Goal: Navigation & Orientation: Find specific page/section

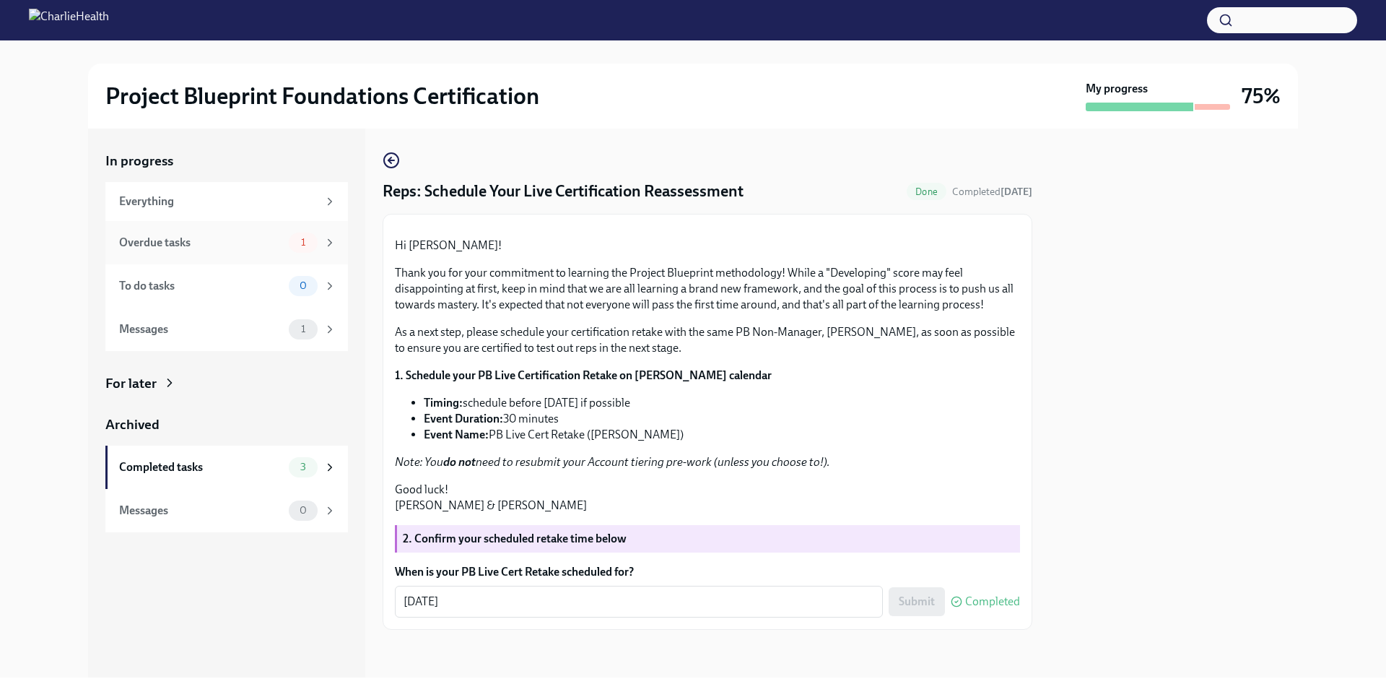
click at [217, 252] on div "Overdue tasks 1" at bounding box center [226, 242] width 243 height 43
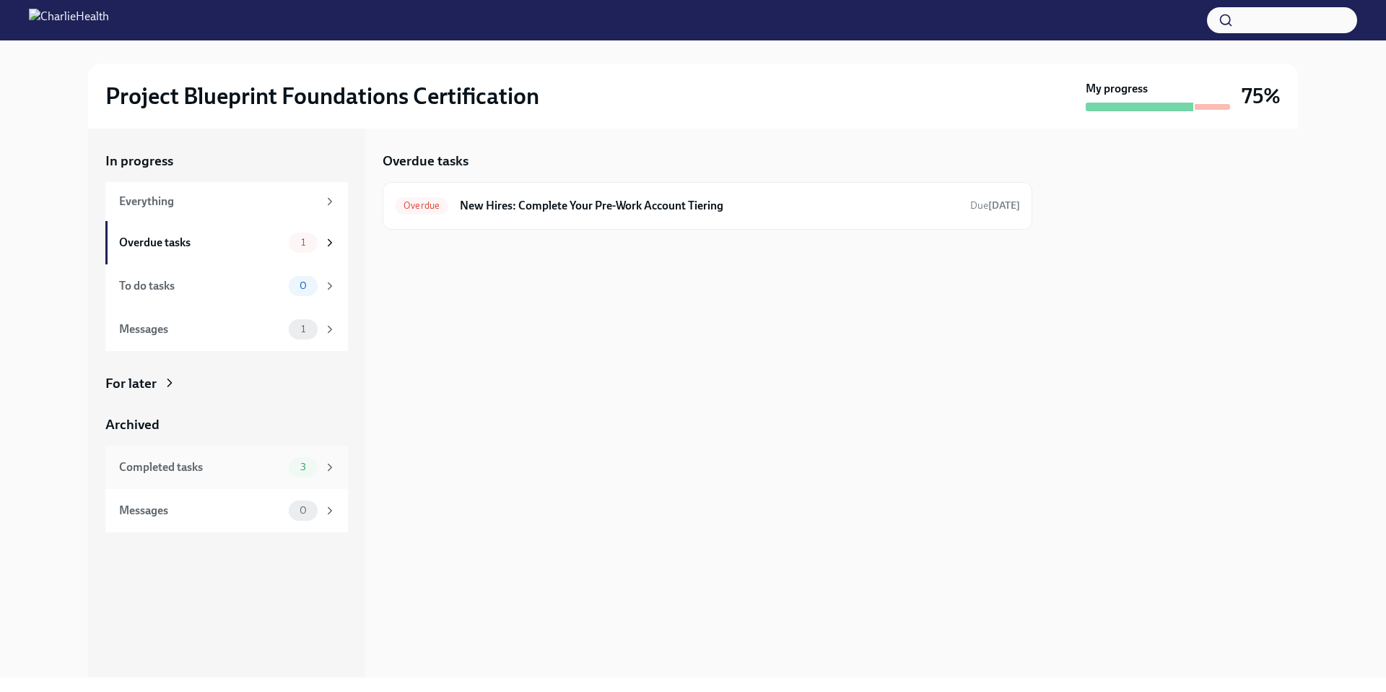
click at [227, 471] on div "Completed tasks" at bounding box center [201, 467] width 164 height 16
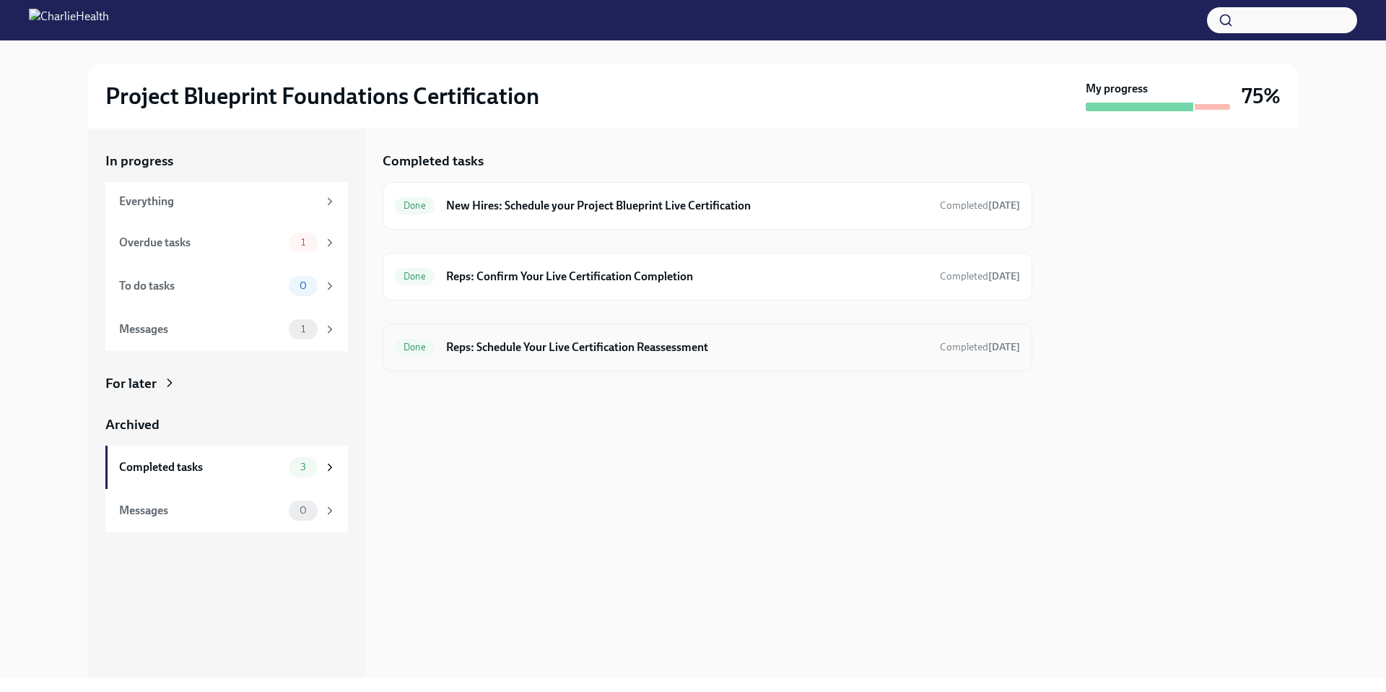
click at [500, 344] on h6 "Reps: Schedule Your Live Certification Reassessment" at bounding box center [687, 347] width 482 height 16
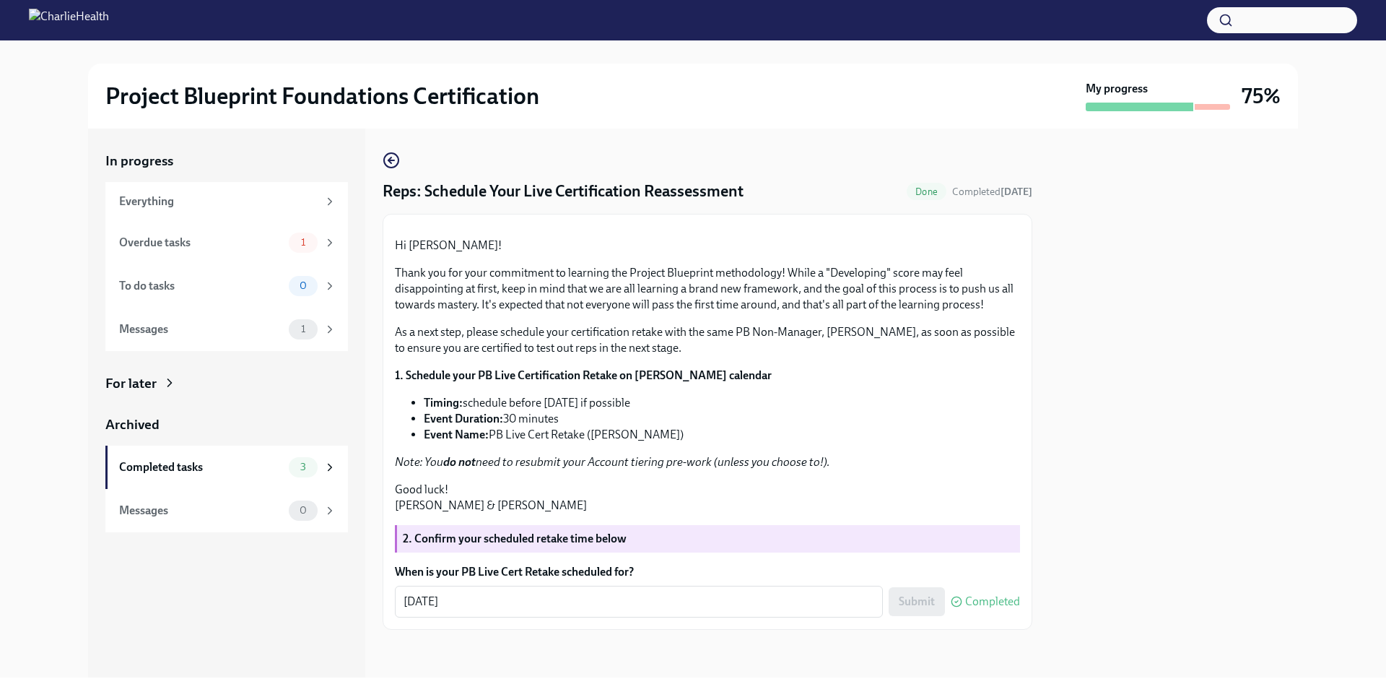
scroll to position [148, 0]
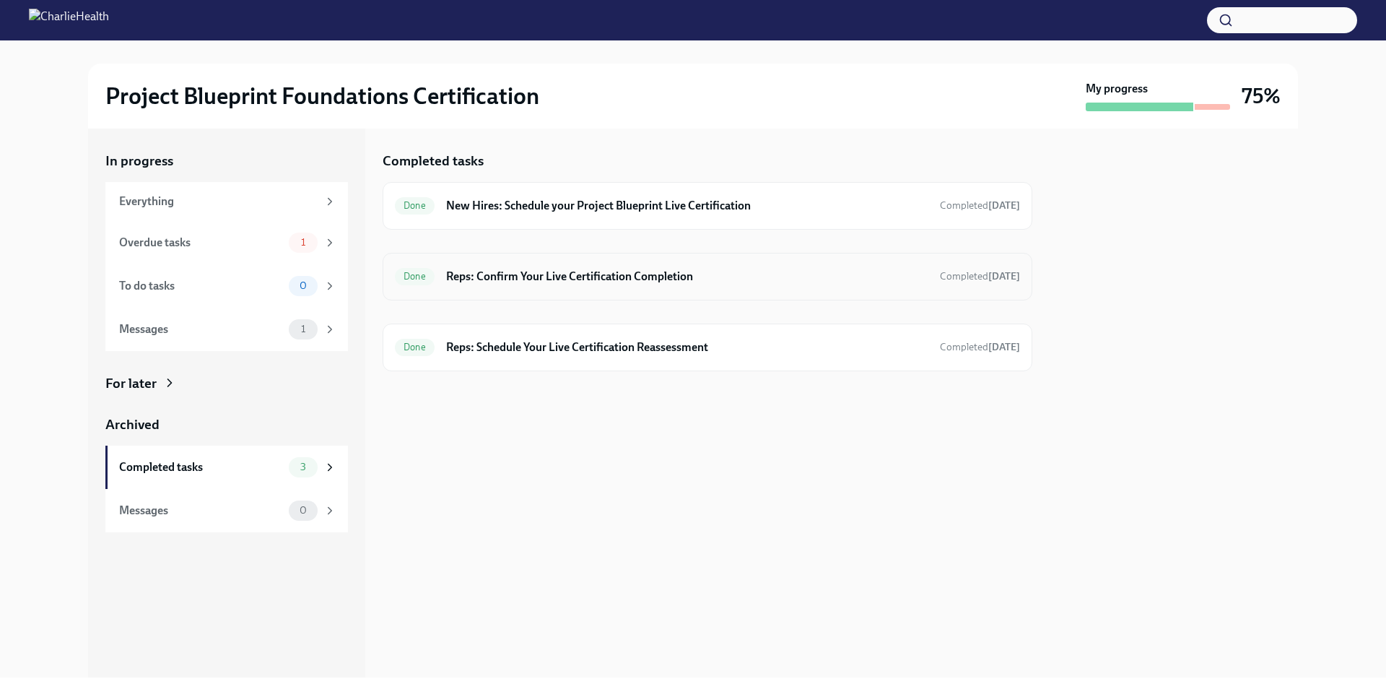
click at [544, 287] on div "Done Reps: Confirm Your Live Certification Completion Completed [DATE]" at bounding box center [707, 276] width 625 height 23
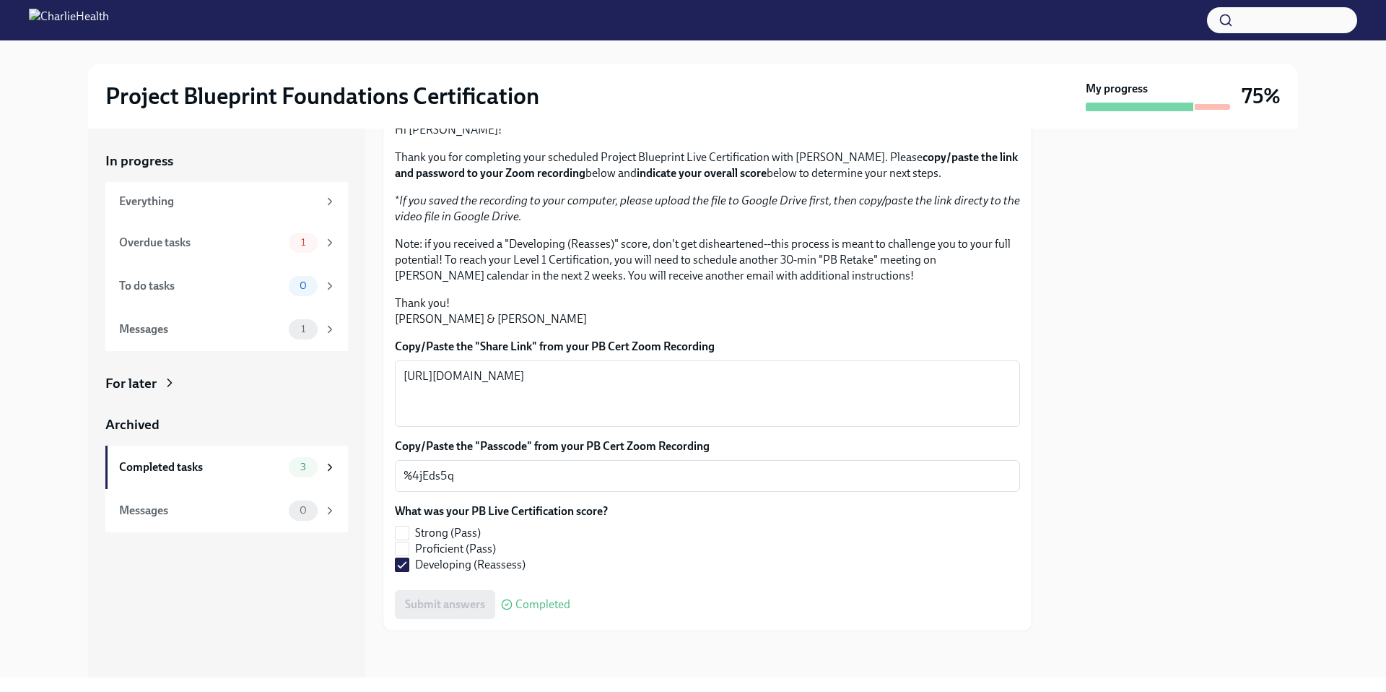
scroll to position [265, 0]
click at [195, 459] on div "Completed tasks" at bounding box center [201, 467] width 164 height 16
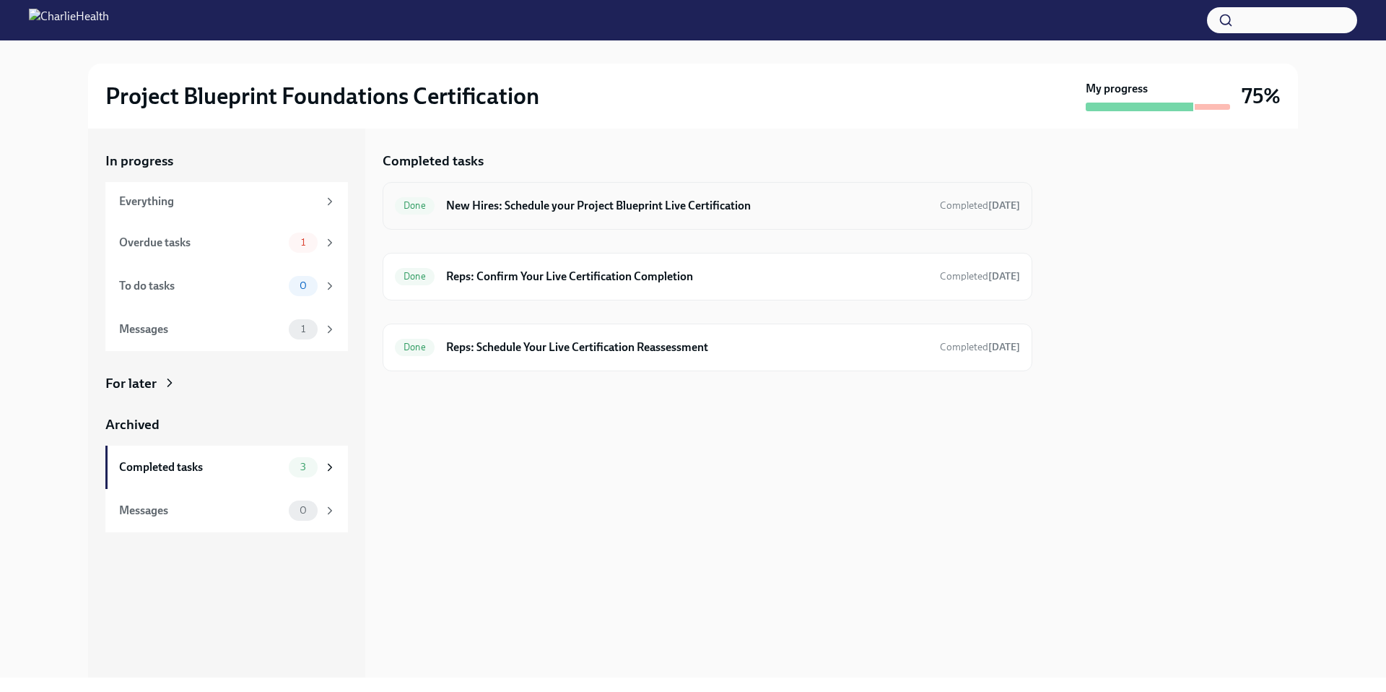
click at [490, 205] on h6 "New Hires: Schedule your Project Blueprint Live Certification" at bounding box center [687, 206] width 482 height 16
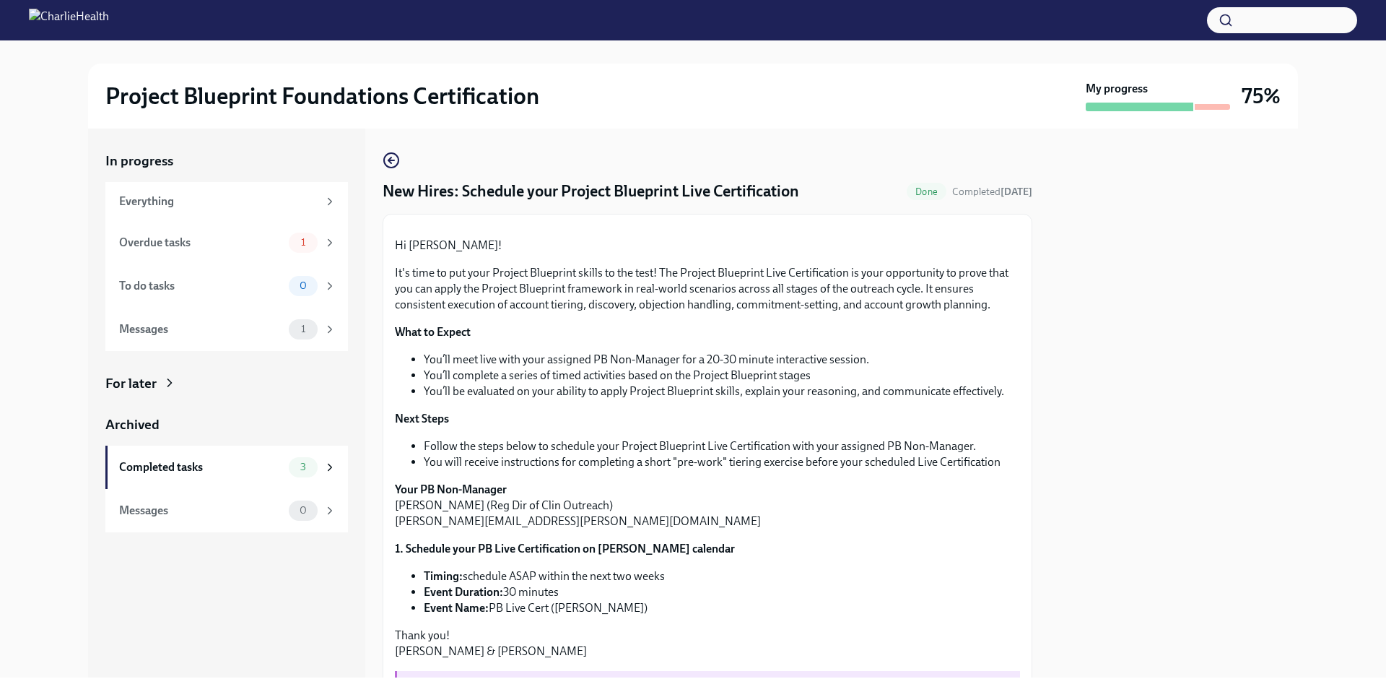
scroll to position [340, 0]
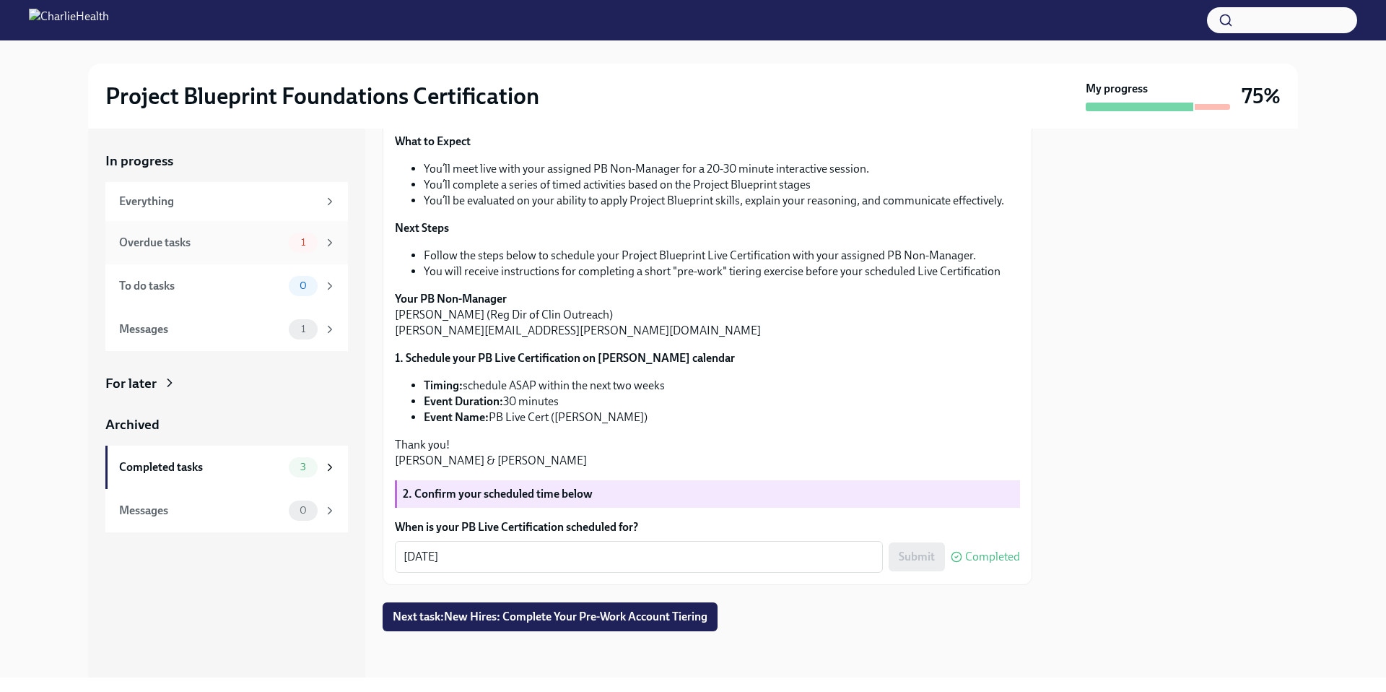
click at [204, 244] on div "Overdue tasks" at bounding box center [201, 243] width 164 height 16
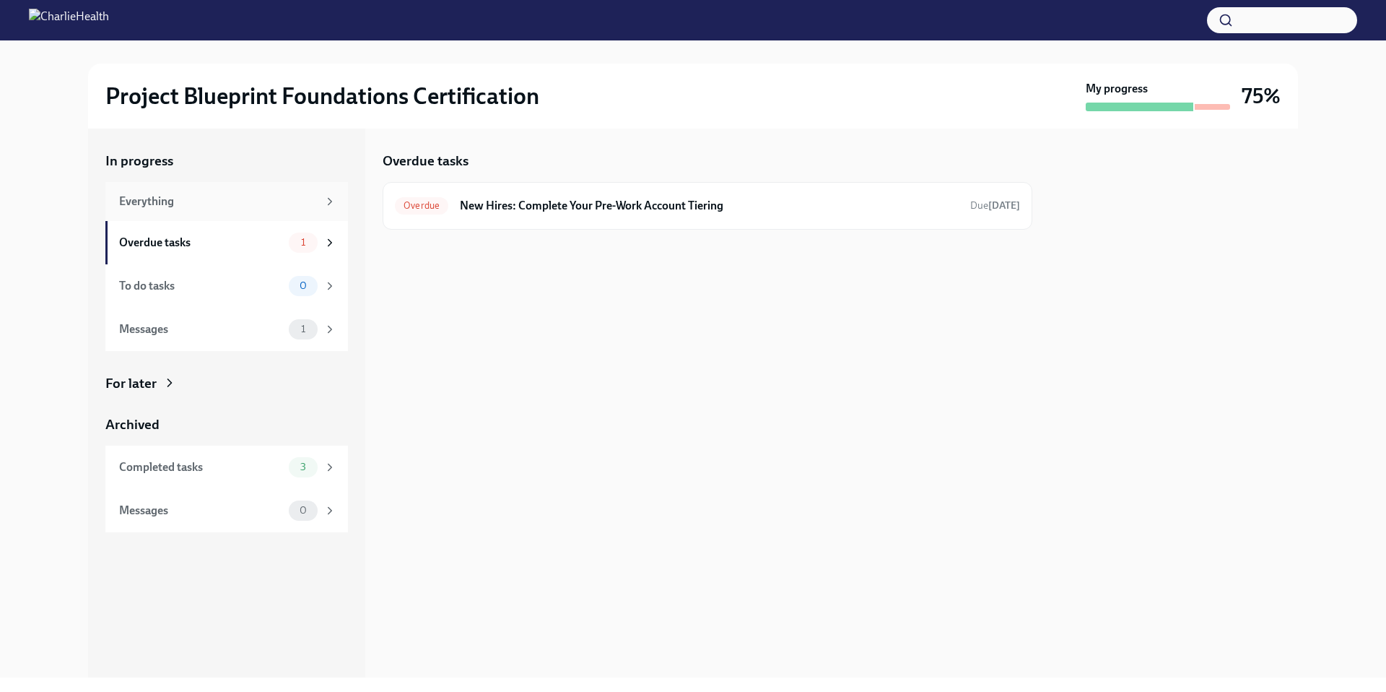
click at [208, 213] on div "Everything" at bounding box center [226, 201] width 243 height 39
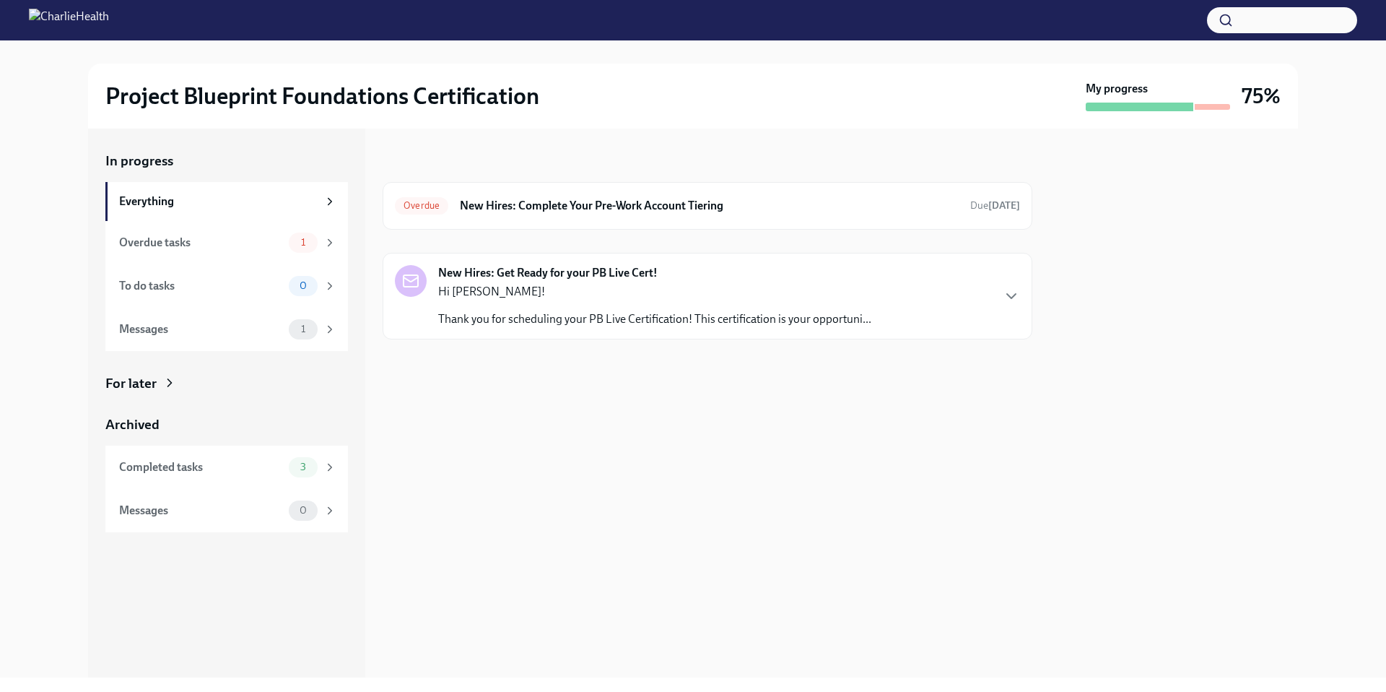
click at [495, 286] on p "Hi [PERSON_NAME]!" at bounding box center [654, 292] width 433 height 16
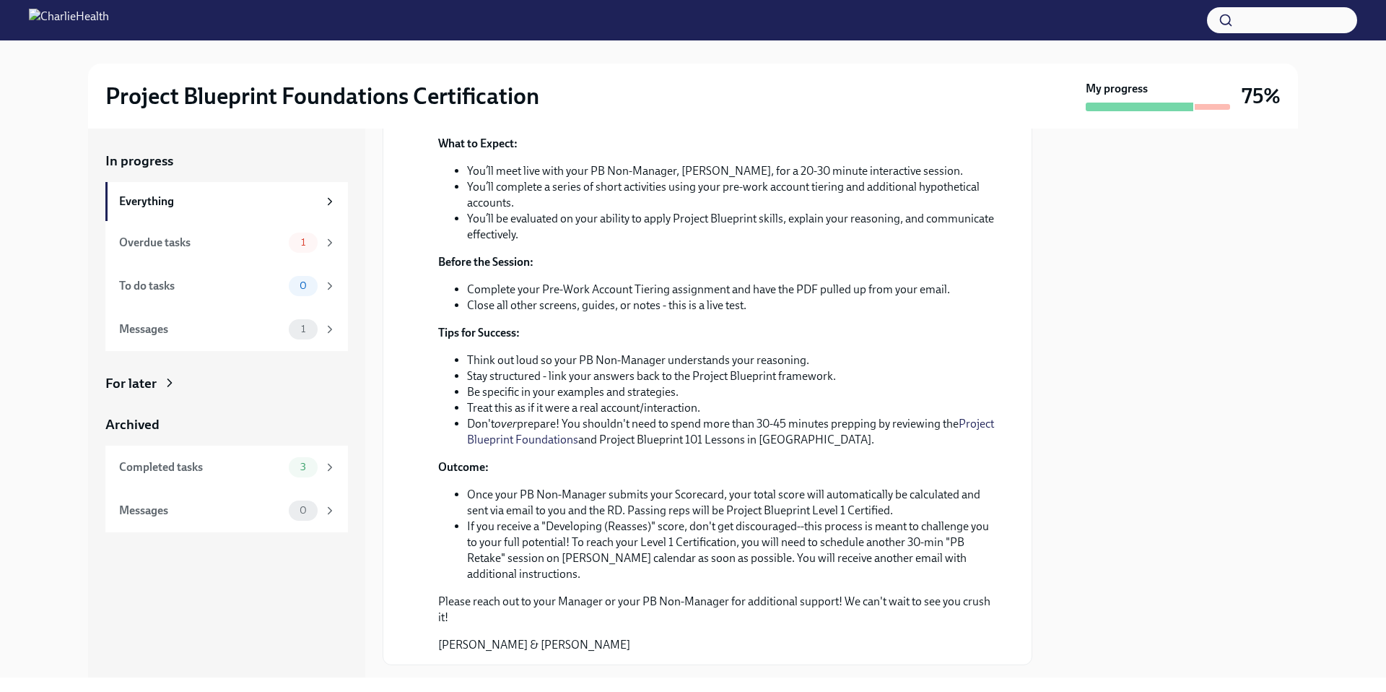
scroll to position [477, 0]
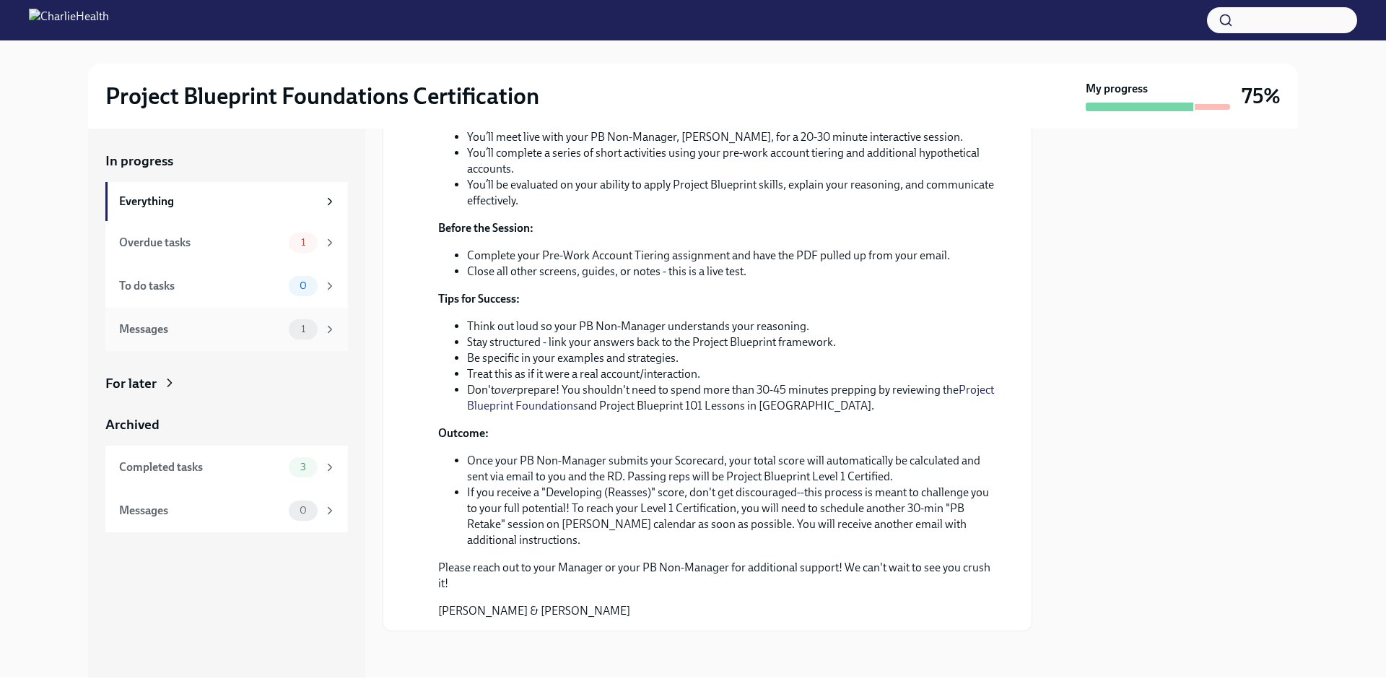
click at [230, 325] on div "Messages" at bounding box center [201, 329] width 164 height 16
click at [238, 321] on div "Messages" at bounding box center [201, 329] width 164 height 16
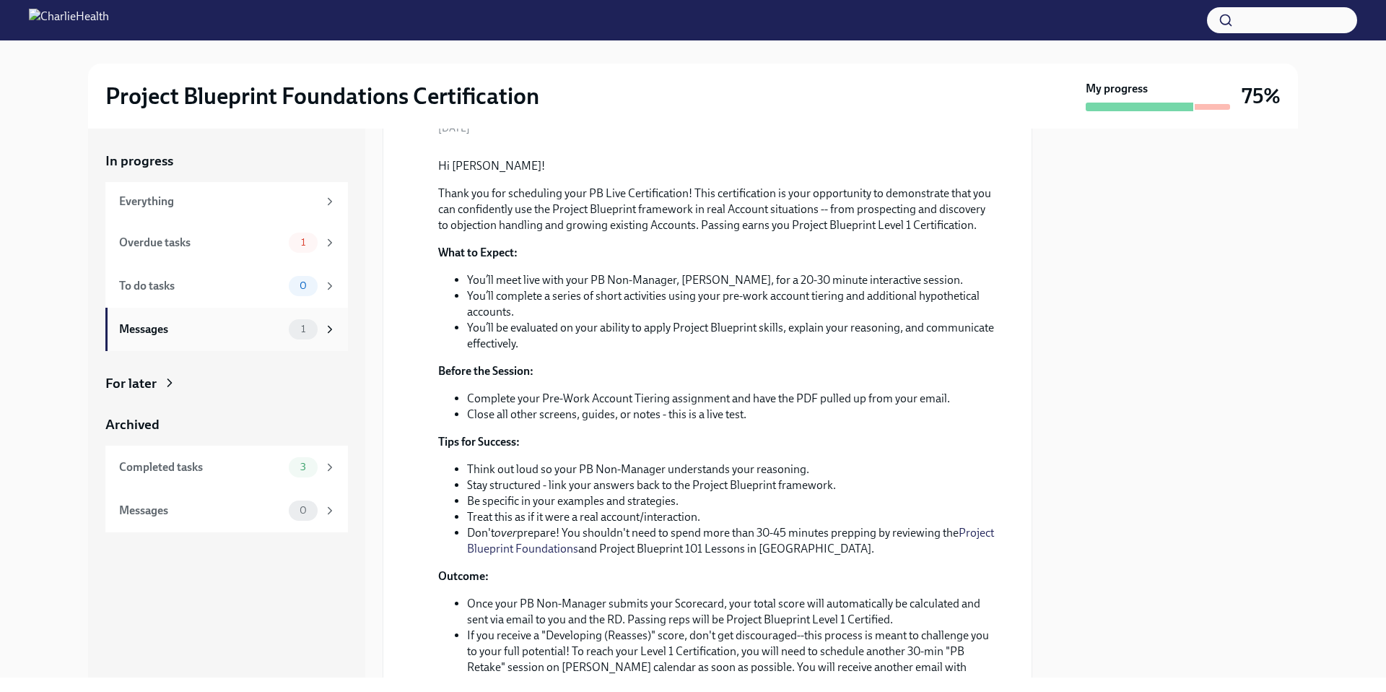
click at [289, 319] on div "1" at bounding box center [313, 329] width 48 height 20
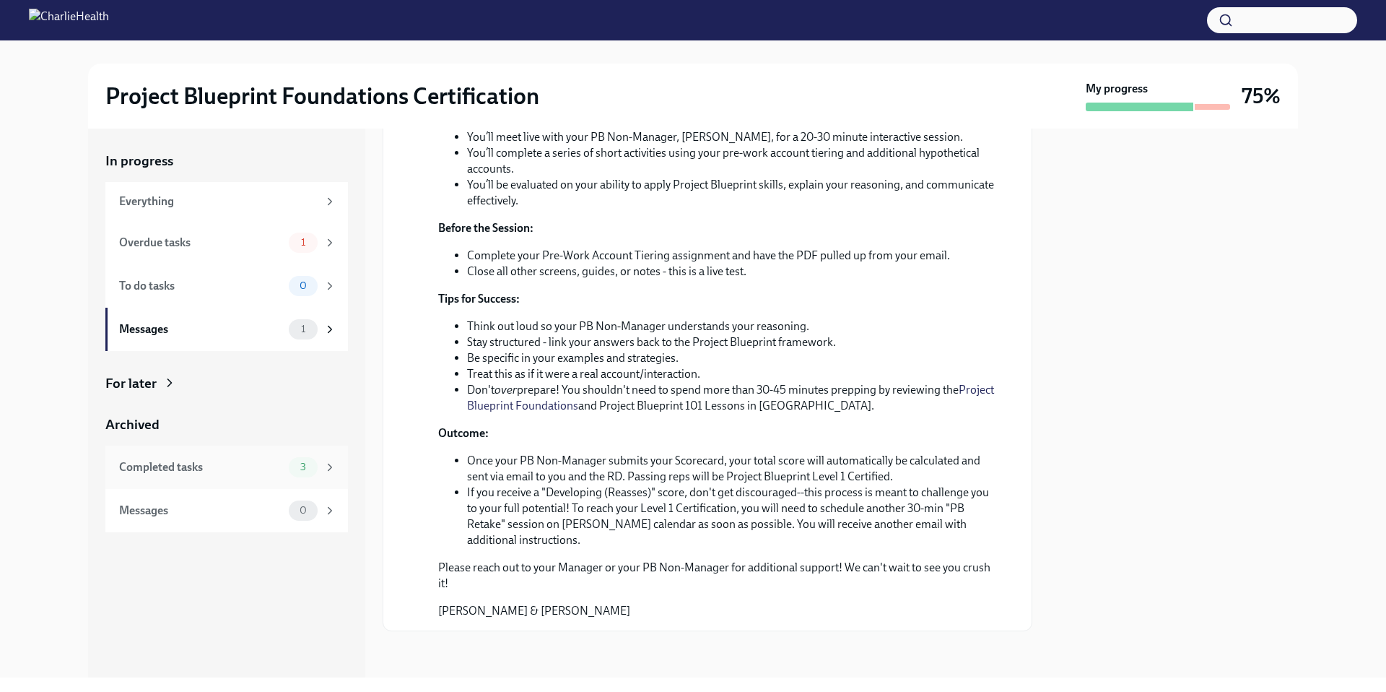
click at [230, 475] on div "Completed tasks 3" at bounding box center [227, 467] width 217 height 20
